Goal: Information Seeking & Learning: Learn about a topic

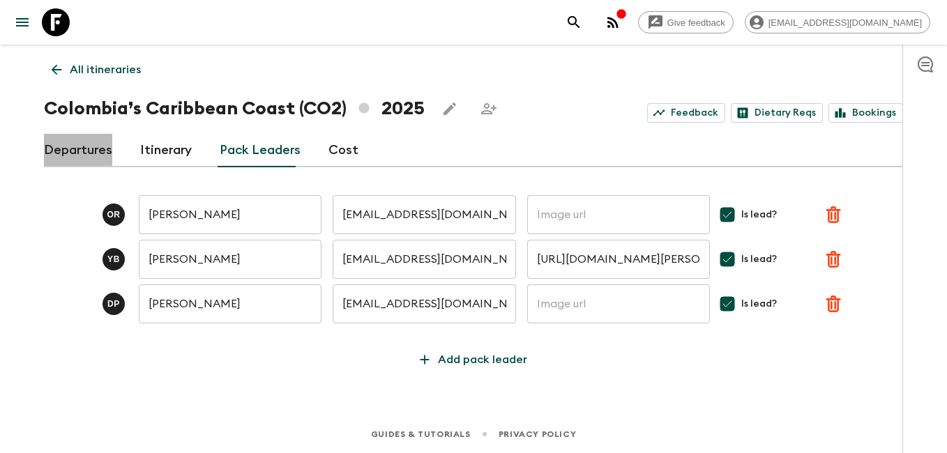
click at [90, 153] on link "Departures" at bounding box center [78, 150] width 68 height 33
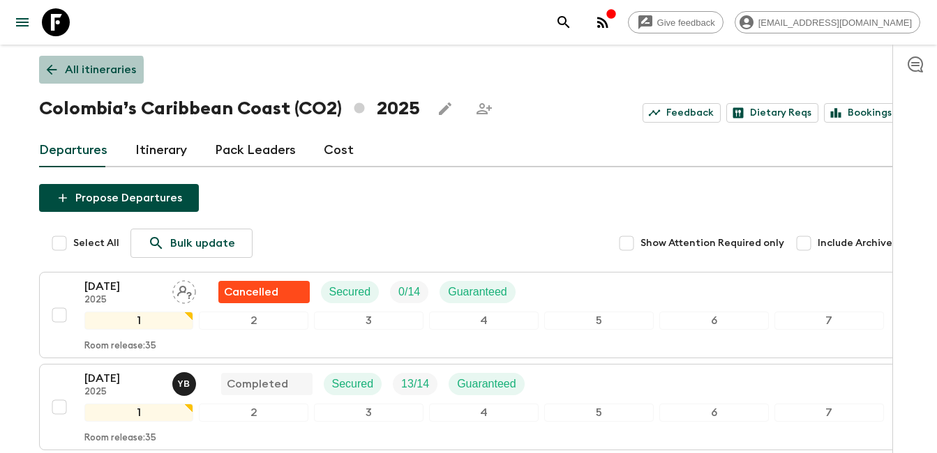
click at [53, 71] on icon at bounding box center [51, 69] width 15 height 15
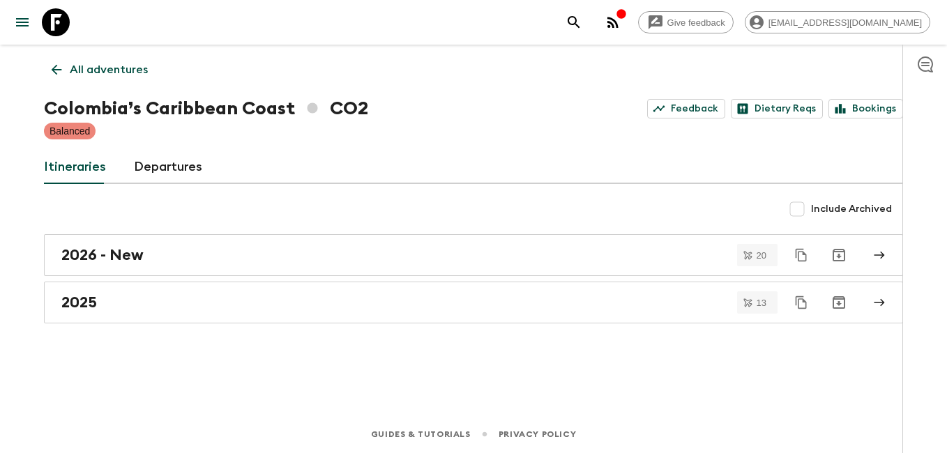
click at [53, 71] on icon at bounding box center [57, 70] width 10 height 10
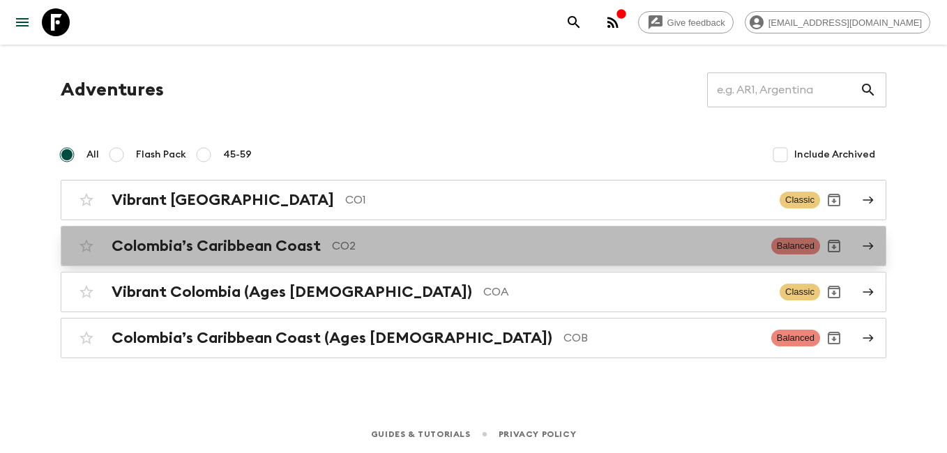
click at [234, 252] on h2 "Colombia’s Caribbean Coast" at bounding box center [216, 246] width 209 height 18
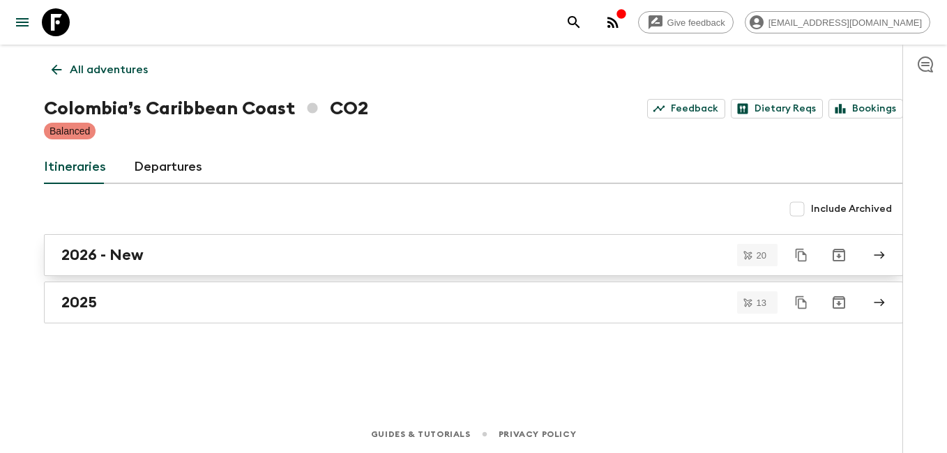
click at [169, 261] on div "2026 - New" at bounding box center [460, 255] width 798 height 18
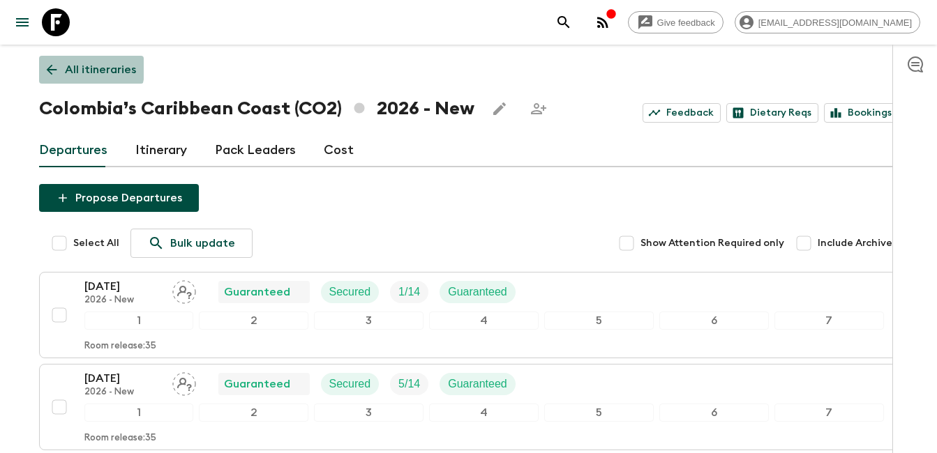
click at [51, 63] on icon at bounding box center [51, 69] width 15 height 15
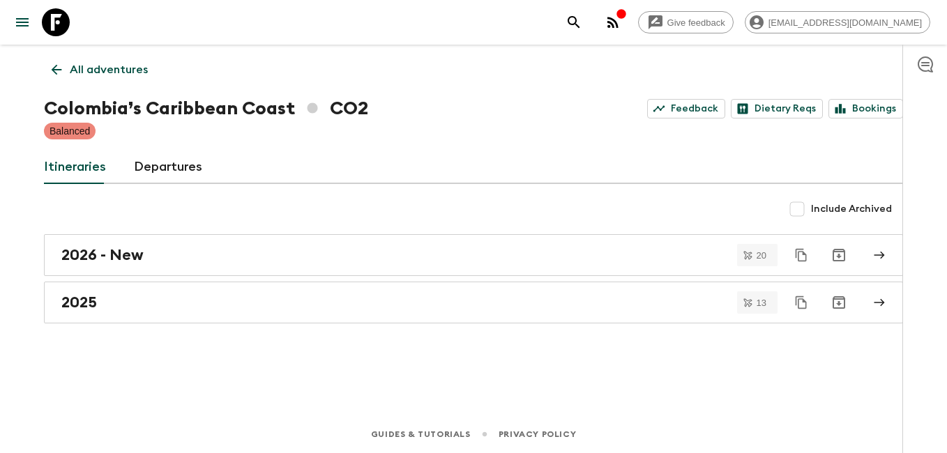
click at [58, 66] on icon at bounding box center [56, 69] width 15 height 15
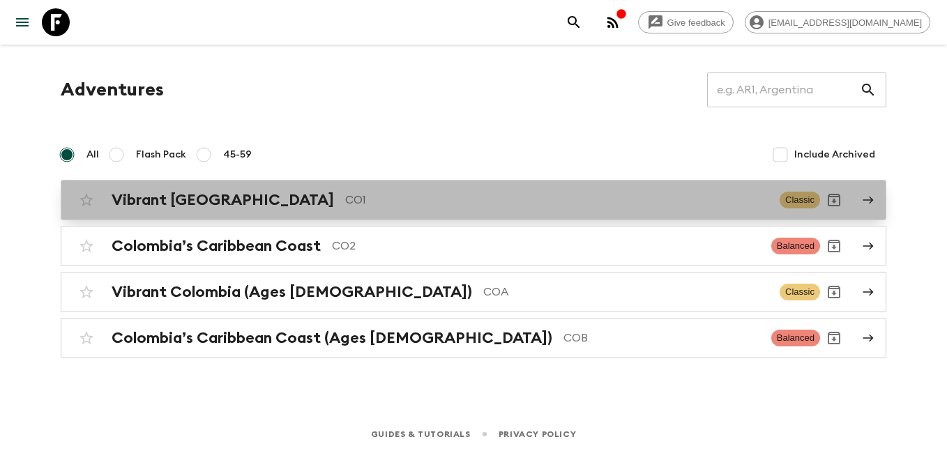
click at [204, 205] on h2 "Vibrant [GEOGRAPHIC_DATA]" at bounding box center [223, 200] width 223 height 18
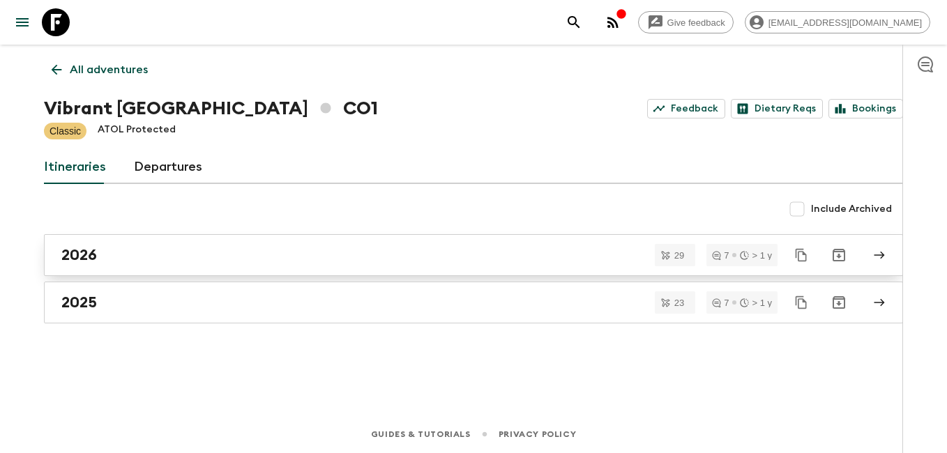
click at [75, 256] on h2 "2026" at bounding box center [79, 255] width 36 height 18
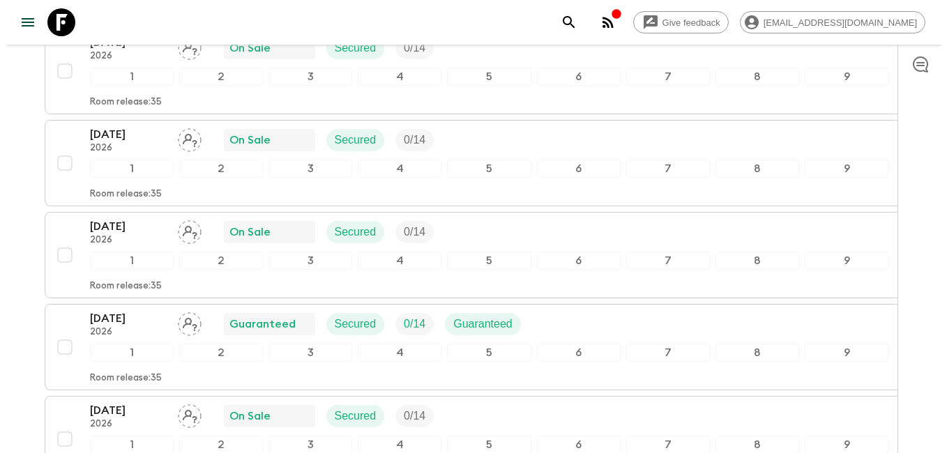
scroll to position [2093, 0]
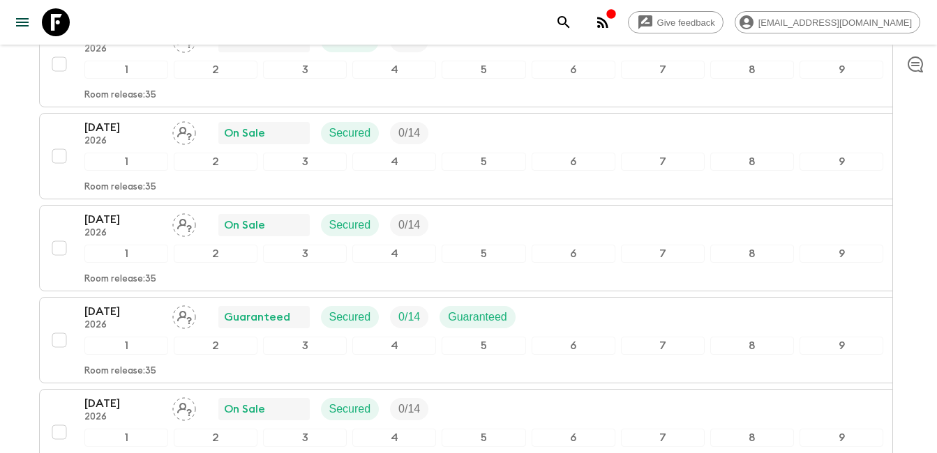
click at [617, 27] on button "button" at bounding box center [603, 22] width 28 height 28
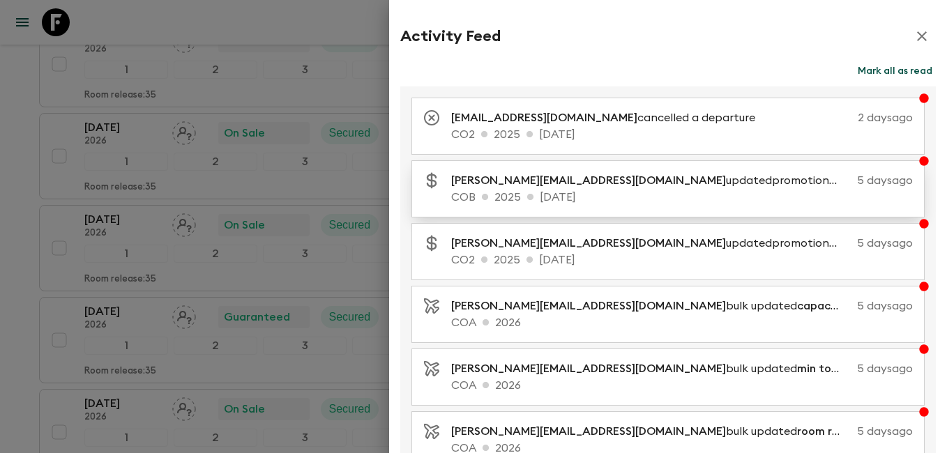
click at [721, 192] on p "COB 2025 [DATE]" at bounding box center [682, 197] width 462 height 17
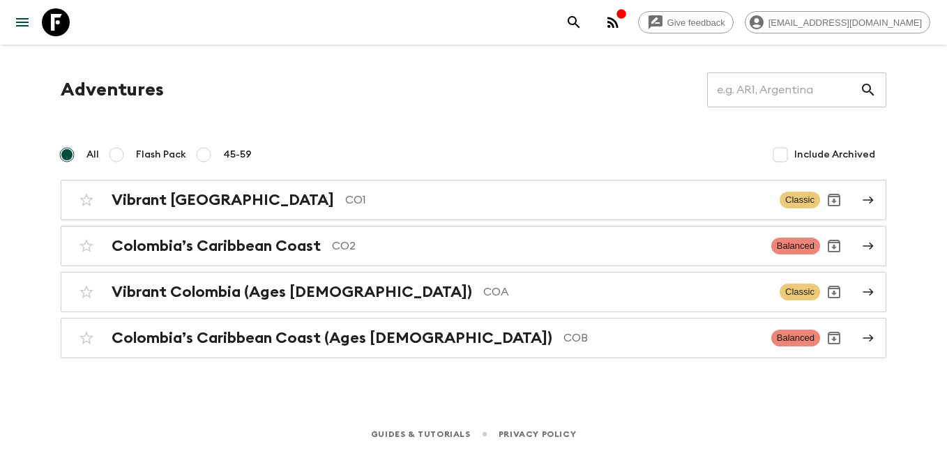
click at [622, 22] on icon "button" at bounding box center [613, 22] width 17 height 17
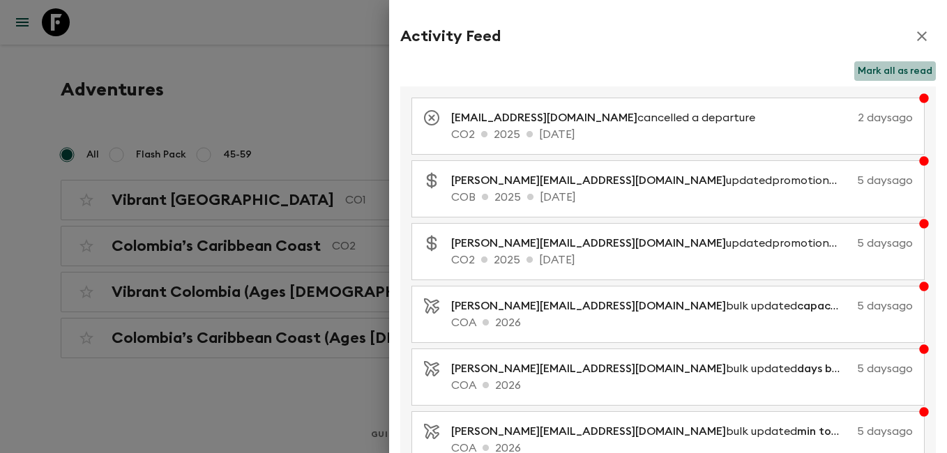
click at [883, 74] on button "Mark all as read" at bounding box center [896, 71] width 82 height 20
click at [917, 35] on icon "button" at bounding box center [922, 36] width 10 height 10
